Goal: Task Accomplishment & Management: Complete application form

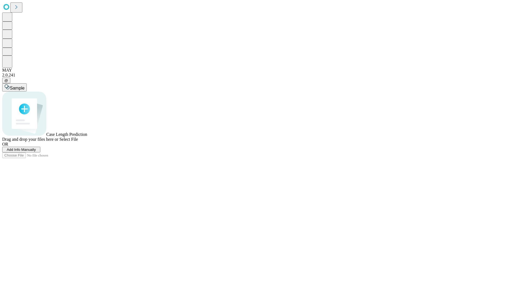
click at [36, 152] on span "Add Info Manually" at bounding box center [21, 150] width 29 height 4
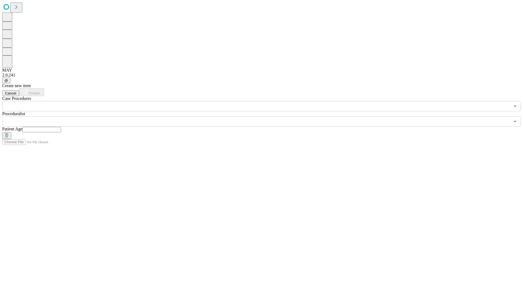
click at [61, 127] on input "text" at bounding box center [41, 129] width 39 height 5
type input "**"
click at [265, 116] on input "text" at bounding box center [256, 121] width 508 height 10
